Goal: Task Accomplishment & Management: Use online tool/utility

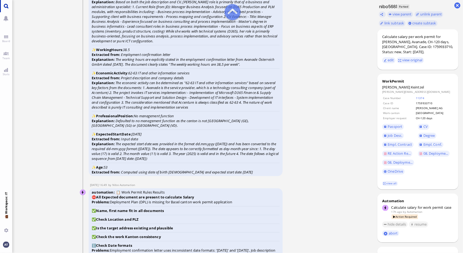
scroll to position [-1301, 0]
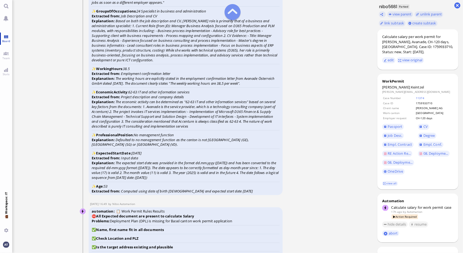
click at [7, 38] on link "Board" at bounding box center [6, 39] width 12 height 12
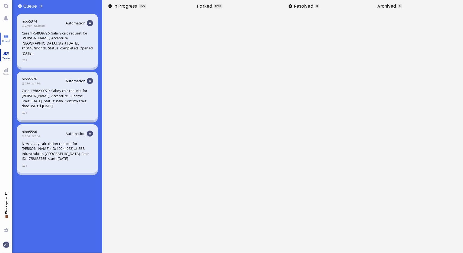
click at [6, 55] on link "Team" at bounding box center [6, 55] width 12 height 12
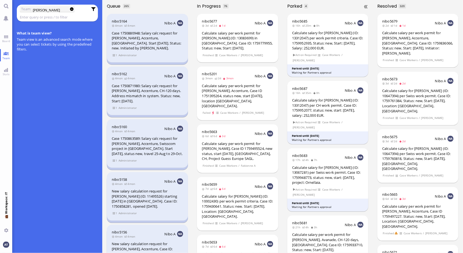
type input "[PERSON_NAME]"
click at [51, 18] on input "text" at bounding box center [54, 17] width 68 height 6
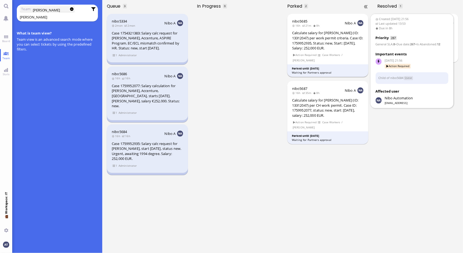
type input "[PERSON_NAME]"
click at [320, 37] on div "Calculate salary for [PERSON_NAME] (ID: 13312047) per work permit criteria. Cas…" at bounding box center [327, 40] width 71 height 20
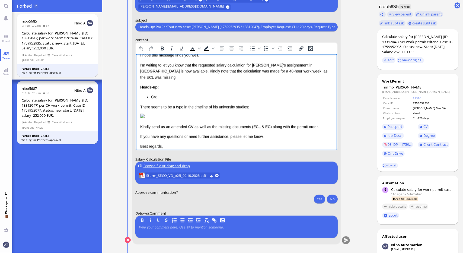
scroll to position [18, 0]
click at [394, 126] on span "Passport" at bounding box center [394, 126] width 15 height 5
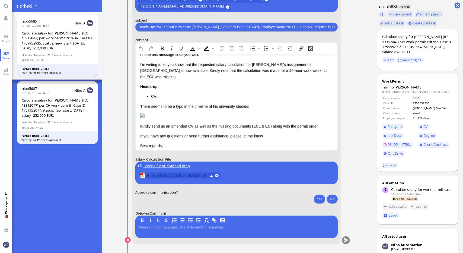
click at [183, 177] on span "Sturm_SECO_VD_p25_09.10.2025.pdf" at bounding box center [177, 175] width 62 height 6
click at [427, 127] on span "CV" at bounding box center [425, 126] width 4 height 5
click at [397, 134] on span "Job Desc." at bounding box center [394, 135] width 15 height 5
click at [400, 146] on span "08. DP__1759..." at bounding box center [399, 144] width 24 height 5
click at [430, 146] on span "Client Contract" at bounding box center [435, 144] width 25 height 5
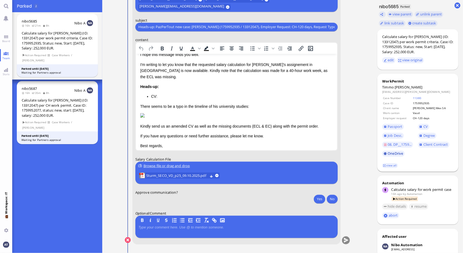
click at [394, 153] on link "OneDrive" at bounding box center [393, 153] width 23 height 6
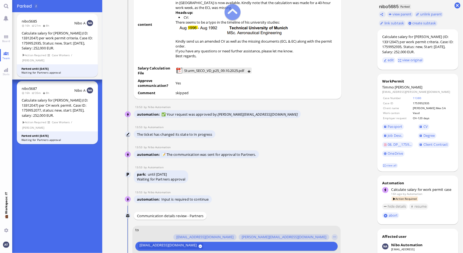
scroll to position [-298, 0]
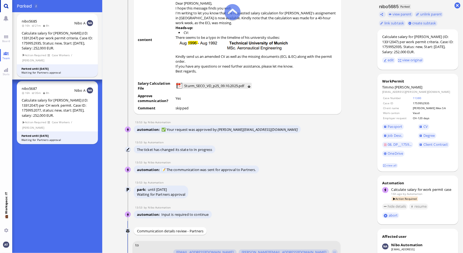
click at [7, 6] on link "Main menu" at bounding box center [6, 6] width 12 height 12
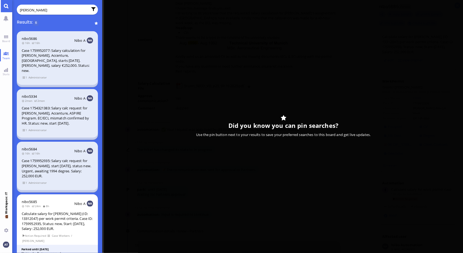
type input "[PERSON_NAME]"
click at [49, 57] on div "Case 1759952077: Salary calculation for [PERSON_NAME], Accenture, [GEOGRAPHIC_D…" at bounding box center [57, 60] width 71 height 25
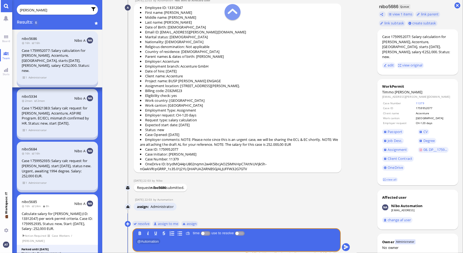
scroll to position [-11, 0]
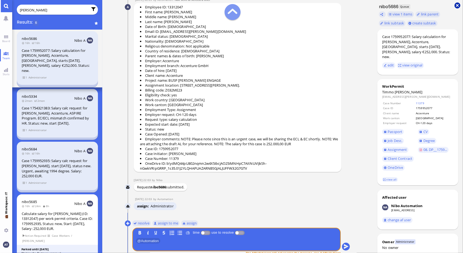
click at [459, 5] on button at bounding box center [457, 5] width 6 height 6
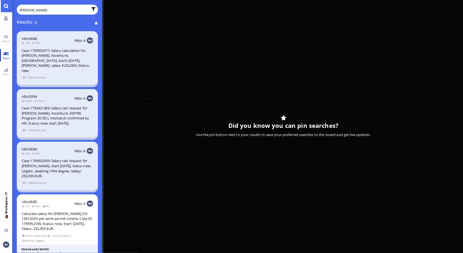
click at [5, 52] on link "Team" at bounding box center [6, 55] width 12 height 12
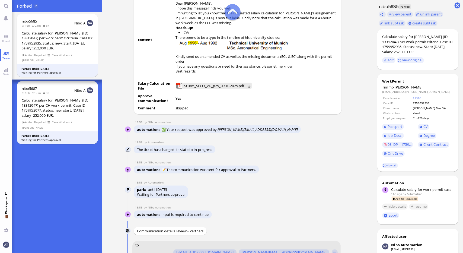
scroll to position [-434, 0]
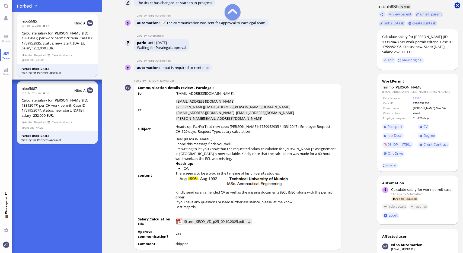
click at [459, 8] on button at bounding box center [457, 5] width 6 height 6
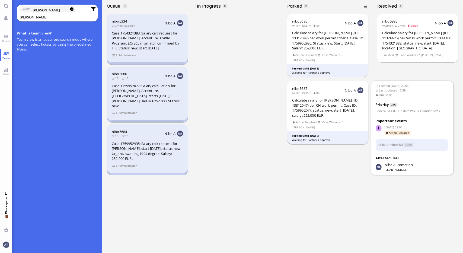
click at [321, 105] on div "Calculate salary for [PERSON_NAME] (ID: 13312047) per CH work permit. Case ID: …" at bounding box center [327, 108] width 71 height 20
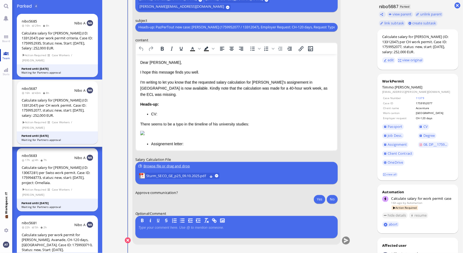
click at [6, 56] on span "Team" at bounding box center [6, 58] width 10 height 4
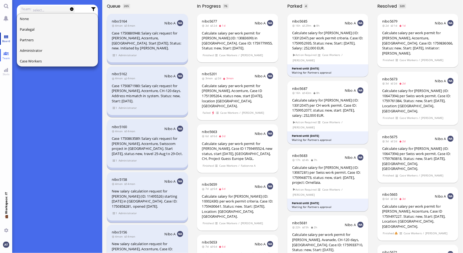
click at [5, 36] on link "Board" at bounding box center [6, 39] width 12 height 12
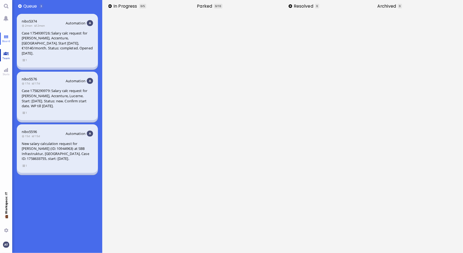
click at [7, 55] on link "Team" at bounding box center [6, 55] width 12 height 12
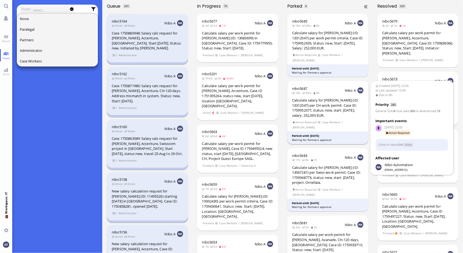
click at [323, 104] on div "Calculate salary for [PERSON_NAME] (ID: 13312047) per CH work permit. Case ID: …" at bounding box center [327, 108] width 71 height 20
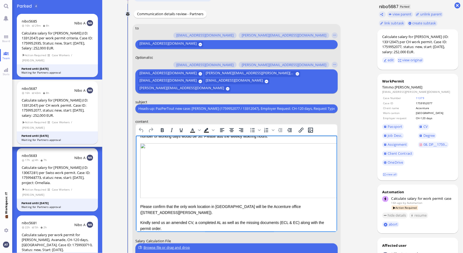
scroll to position [136, 0]
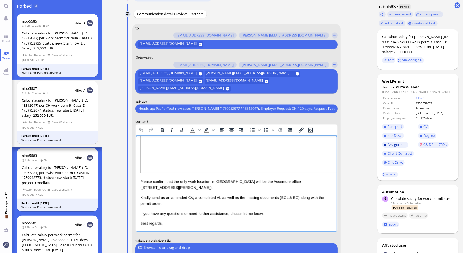
click at [399, 146] on span "Assignment" at bounding box center [396, 144] width 19 height 5
